Goal: Find specific page/section

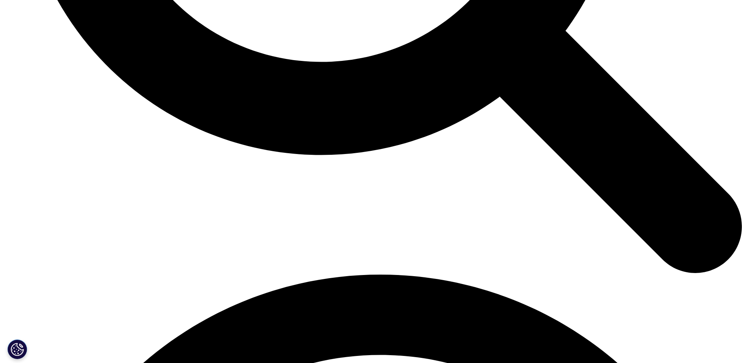
scroll to position [2183, 0]
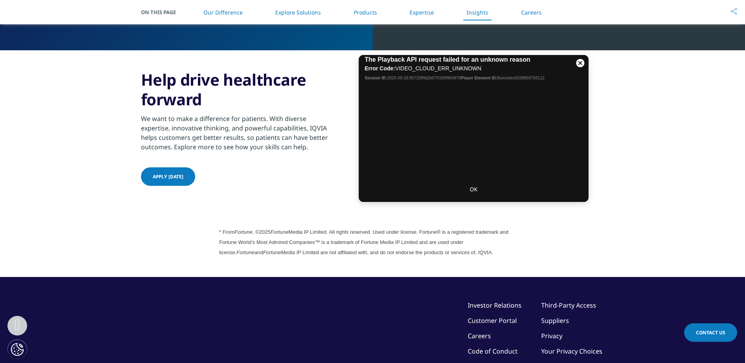
scroll to position [1791, 0]
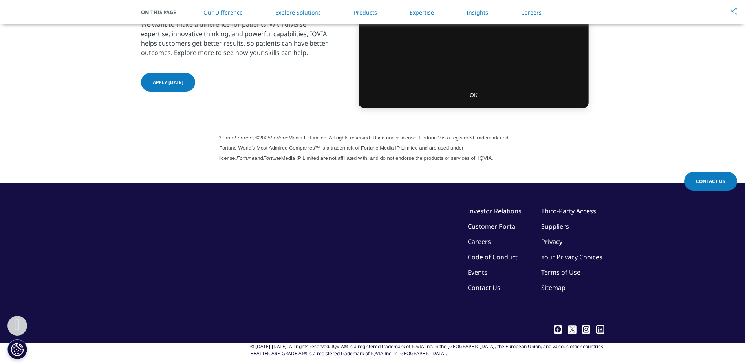
scroll to position [2183, 0]
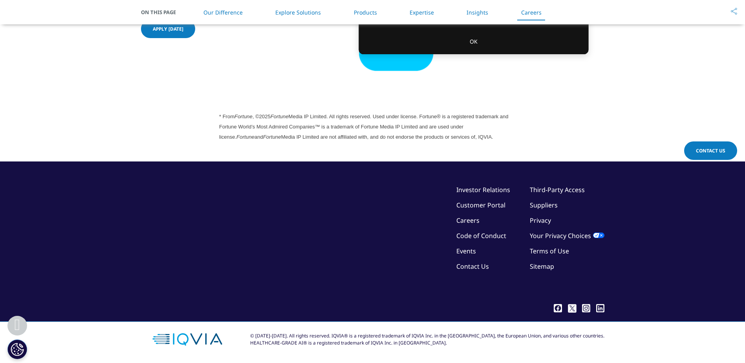
click at [481, 204] on link "Customer Portal" at bounding box center [481, 205] width 49 height 9
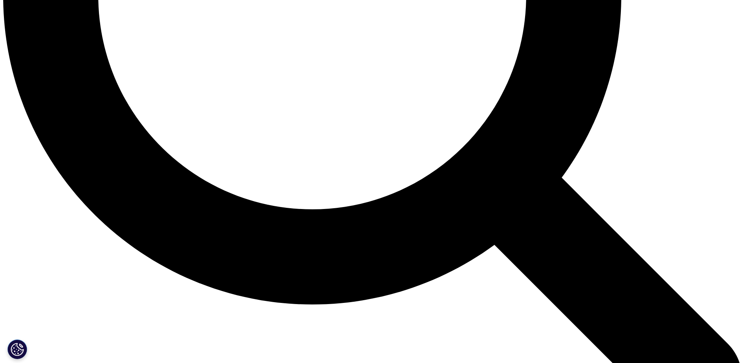
scroll to position [1068, 0]
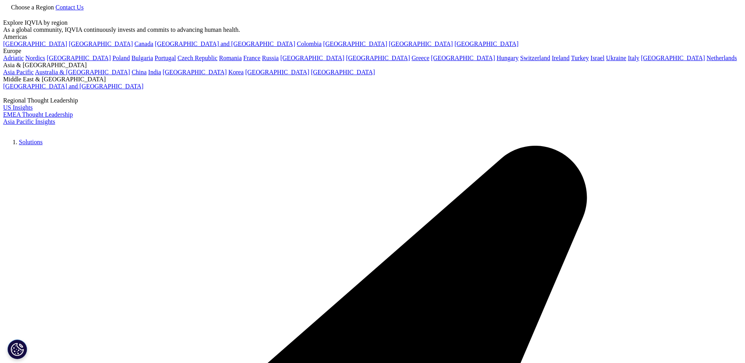
click at [54, 11] on span "Choose a Region" at bounding box center [32, 7] width 43 height 7
click at [84, 11] on link "Contact Us" at bounding box center [69, 7] width 28 height 7
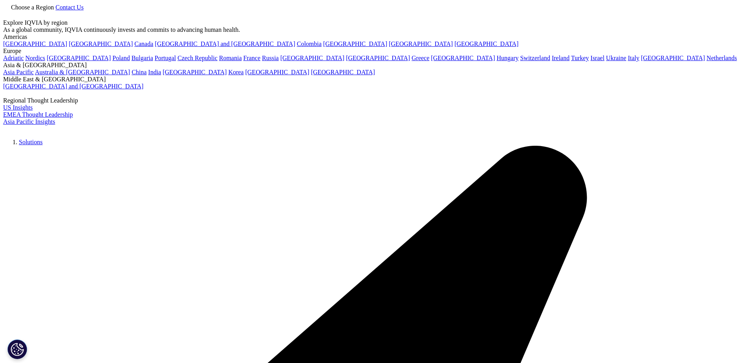
click at [9, 17] on link at bounding box center [6, 15] width 6 height 7
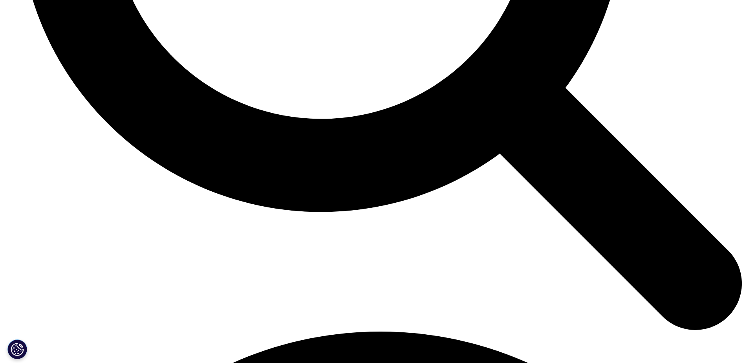
scroll to position [2183, 0]
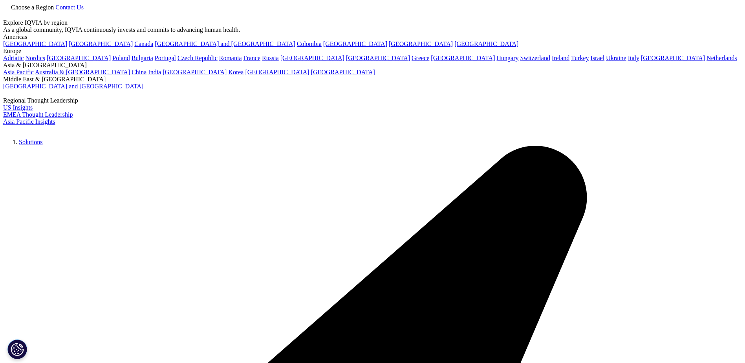
type input "login"
